Goal: Complete application form

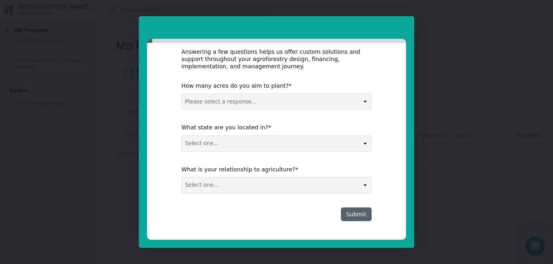
scroll to position [159, 0]
click at [361, 214] on button "Submit" at bounding box center [356, 214] width 31 height 14
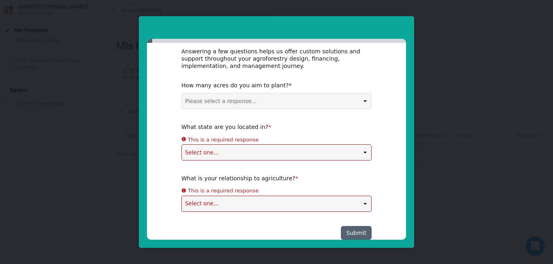
click at [182, 94] on select "Please select a response... 0-5 acres 5-50 acres 50-100 acres 100+ acres" at bounding box center [276, 101] width 189 height 15
select select "100+ acres"
click option "100+ acres" at bounding box center [0, 0] width 0 height 0
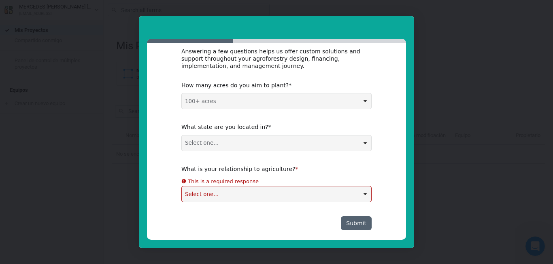
click at [386, 104] on div "Agroforestry Support Tailored to Your Context Answering a few questions helps u…" at bounding box center [276, 141] width 259 height 197
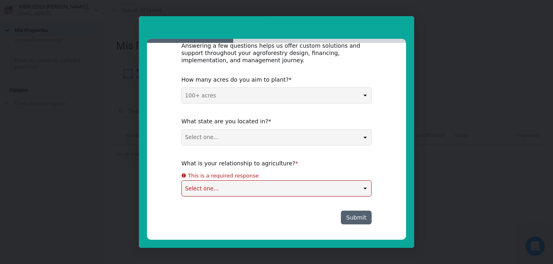
scroll to position [169, 0]
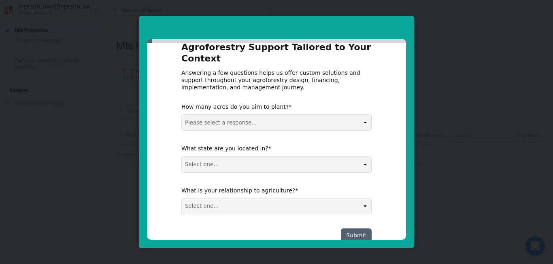
scroll to position [159, 0]
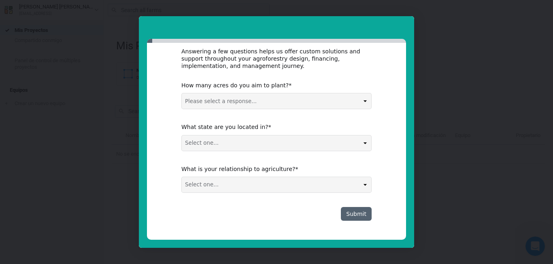
select select "100+ acres"
click option "100+ acres" at bounding box center [0, 0] width 0 height 0
click at [182, 136] on select "Select one... Non-US AL AK AZ AR CA CO CT DE FL [GEOGRAPHIC_DATA] HI ID IL IN I…" at bounding box center [276, 143] width 189 height 15
select select "Non-US"
click option "Non-US" at bounding box center [0, 0] width 0 height 0
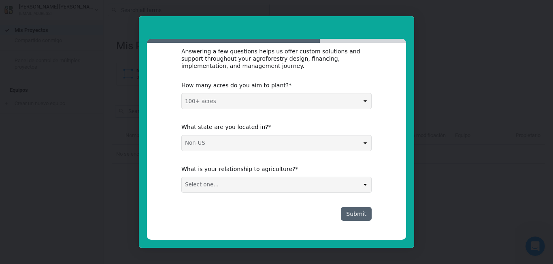
click at [182, 177] on select "Select one... Agribusiness / Co-op Farmer / Landowner Agri-Food Supply Chain Fo…" at bounding box center [276, 184] width 189 height 15
select select "Agribusiness / Co-op"
click option "Agribusiness / Co-op" at bounding box center [0, 0] width 0 height 0
click at [350, 213] on button "Submit" at bounding box center [356, 214] width 31 height 14
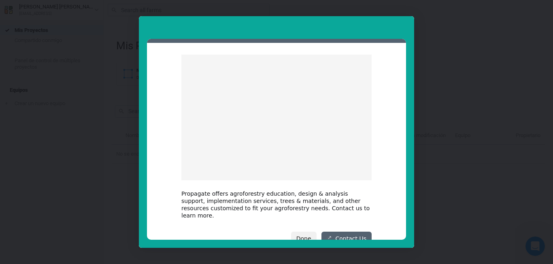
scroll to position [50, 0]
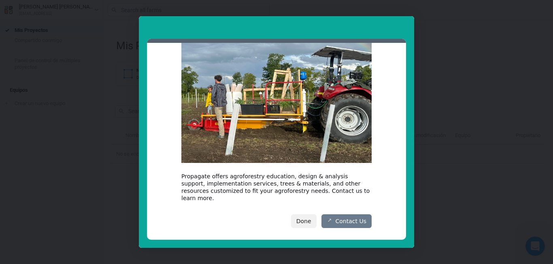
click at [358, 215] on link "Contact Us" at bounding box center [346, 222] width 50 height 14
click at [301, 215] on button "Done" at bounding box center [304, 222] width 26 height 14
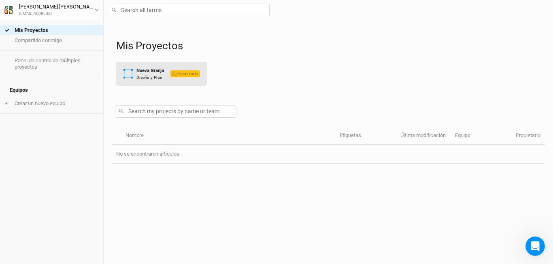
click at [150, 72] on div "Nueva Granja" at bounding box center [150, 70] width 28 height 7
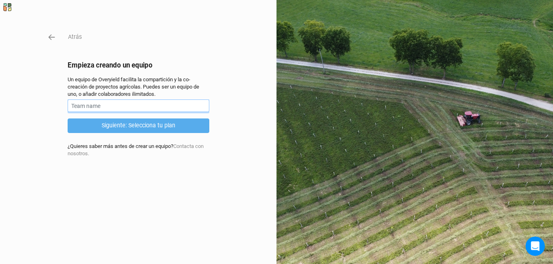
click at [99, 104] on input "text" at bounding box center [139, 106] width 142 height 13
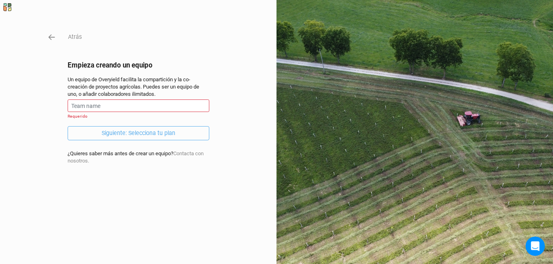
click at [129, 125] on form "Requerido Siguiente: Selecciona tu plan" at bounding box center [139, 120] width 142 height 41
